Goal: Task Accomplishment & Management: Manage account settings

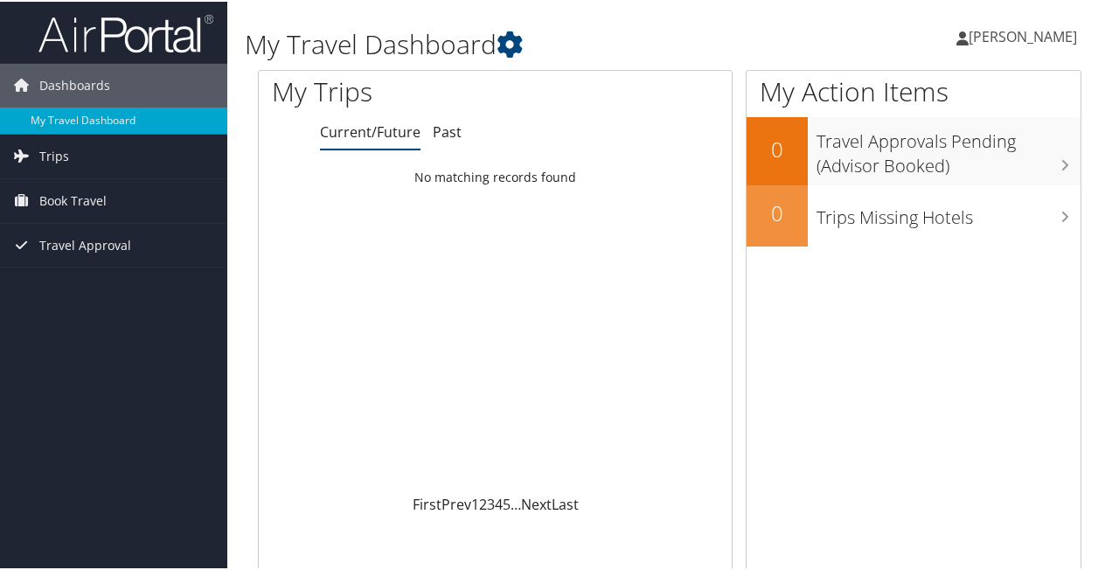
click at [969, 38] on span "[PERSON_NAME]" at bounding box center [1023, 34] width 108 height 19
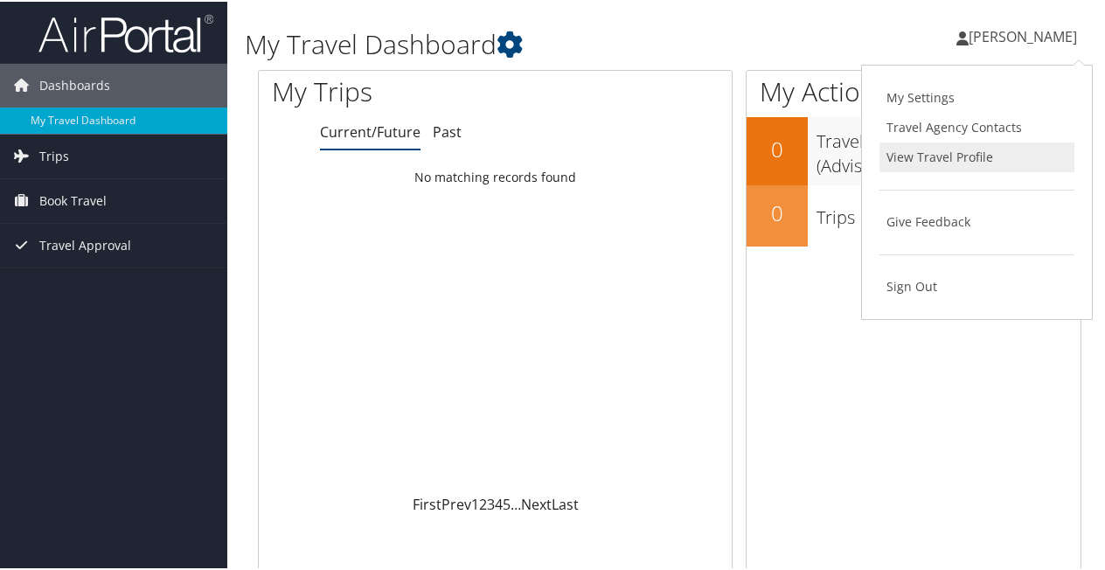
click at [910, 151] on link "View Travel Profile" at bounding box center [977, 156] width 195 height 30
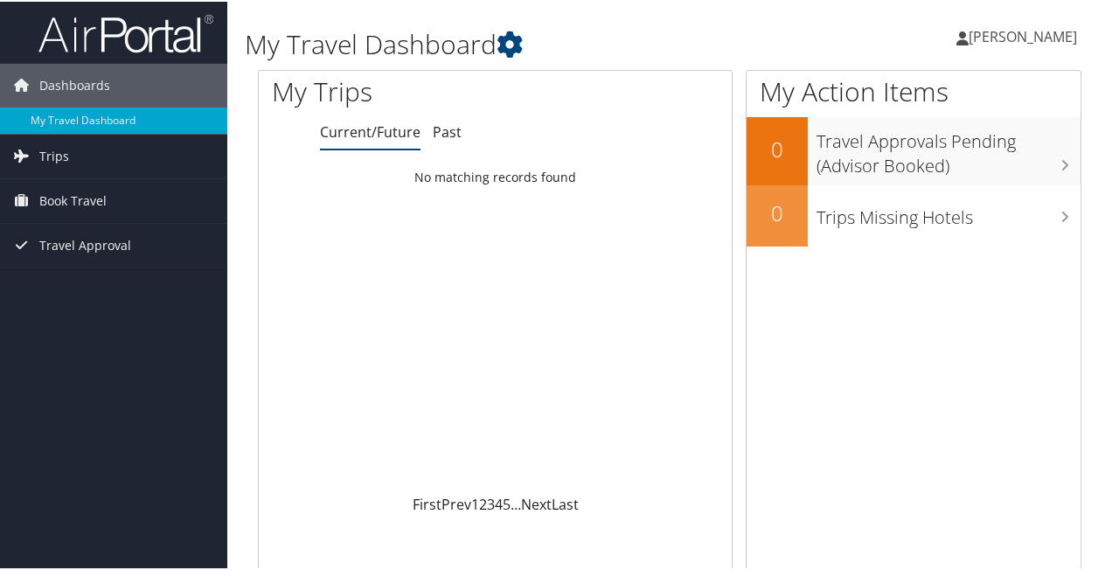
click at [994, 31] on span "[PERSON_NAME]" at bounding box center [1023, 34] width 108 height 19
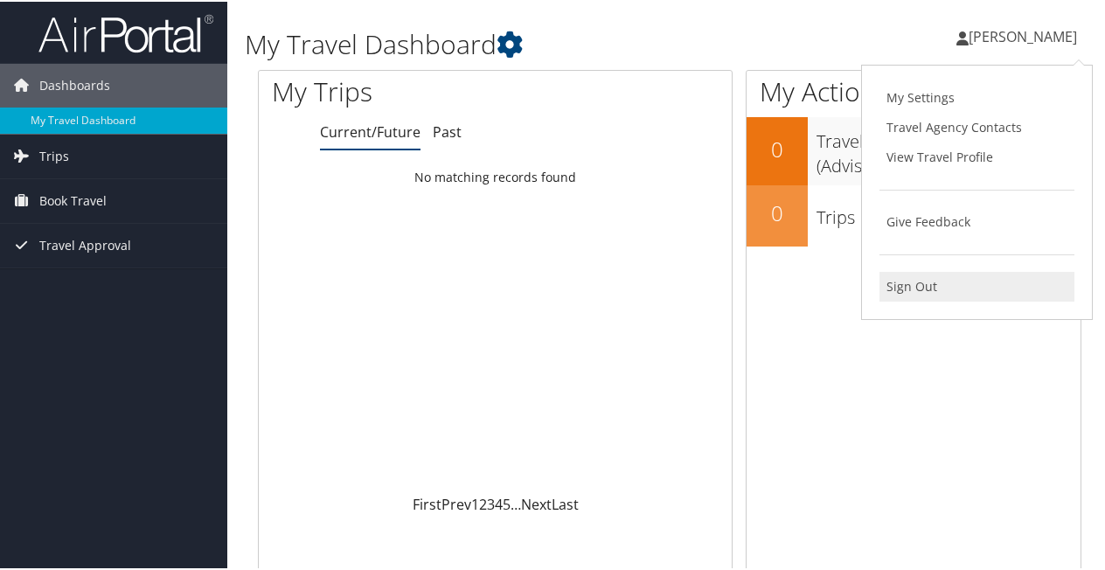
click at [893, 275] on link "Sign Out" at bounding box center [977, 285] width 195 height 30
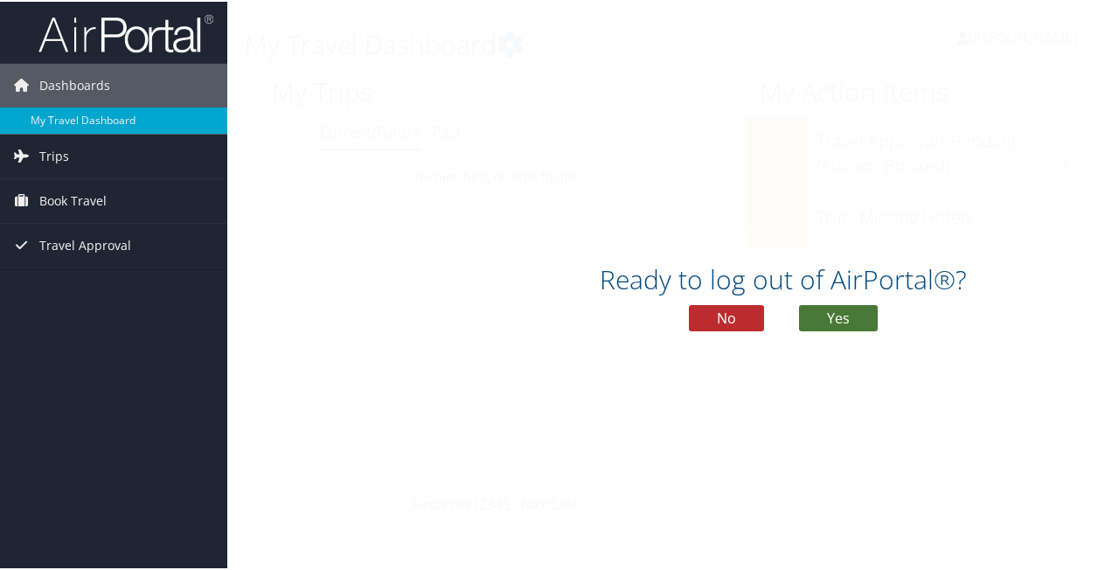
click at [819, 311] on button "Yes" at bounding box center [838, 316] width 79 height 26
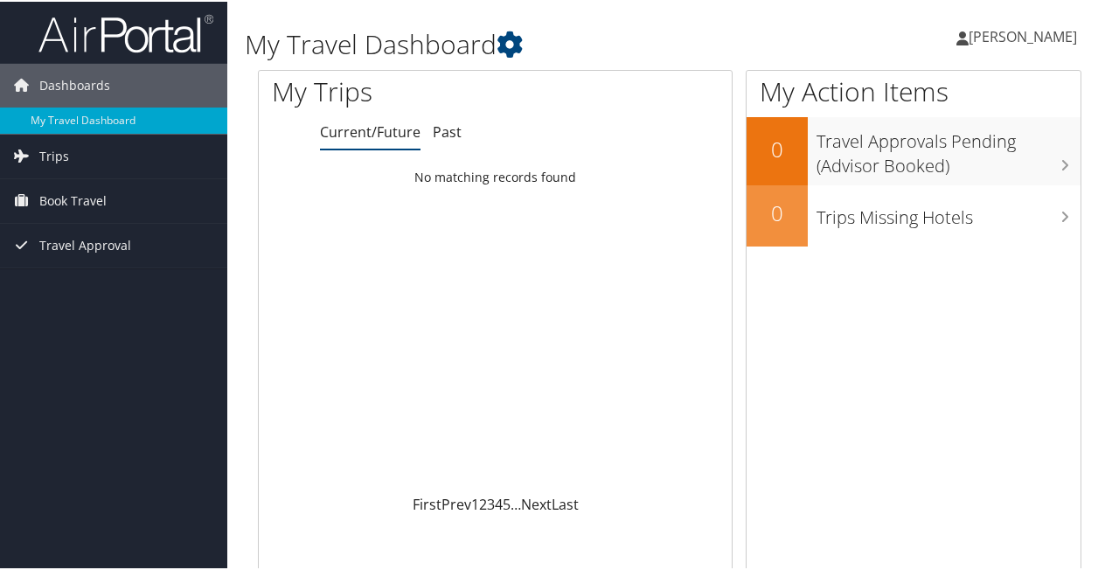
click at [1010, 31] on span "[PERSON_NAME]" at bounding box center [1023, 34] width 108 height 19
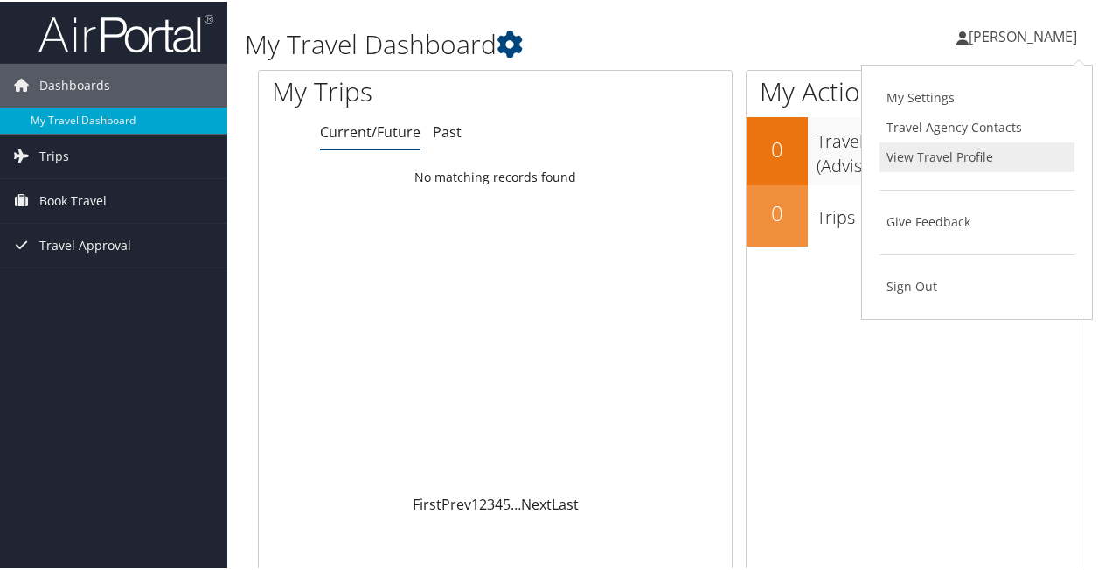
click at [904, 156] on link "View Travel Profile" at bounding box center [977, 156] width 195 height 30
